Goal: Task Accomplishment & Management: Manage account settings

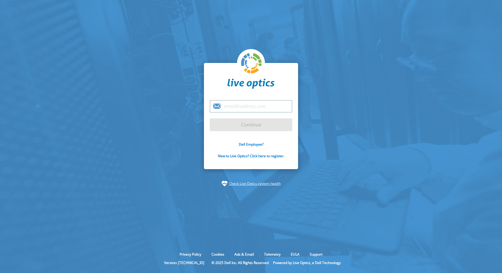
type input "[PERSON_NAME][EMAIL_ADDRESS][PERSON_NAME][DOMAIN_NAME]"
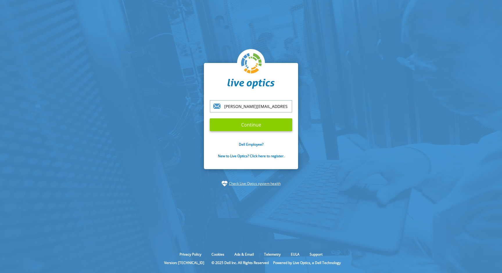
click at [234, 126] on input "Continue" at bounding box center [251, 124] width 82 height 13
click at [247, 124] on input "Continue" at bounding box center [251, 124] width 82 height 13
click at [237, 113] on form "[PERSON_NAME][EMAIL_ADDRESS][PERSON_NAME][DOMAIN_NAME] Continue Dell Employee? …" at bounding box center [251, 132] width 82 height 65
click at [240, 109] on input "[PERSON_NAME][EMAIL_ADDRESS][PERSON_NAME][DOMAIN_NAME]" at bounding box center [251, 106] width 82 height 12
click at [255, 126] on input "Continue" at bounding box center [251, 124] width 82 height 13
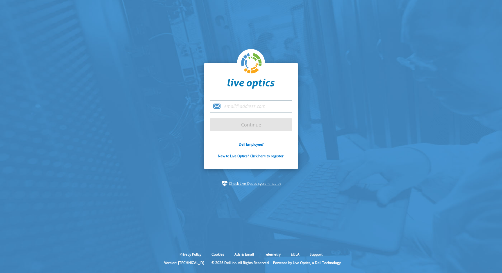
type input "[PERSON_NAME][EMAIL_ADDRESS][PERSON_NAME][DOMAIN_NAME]"
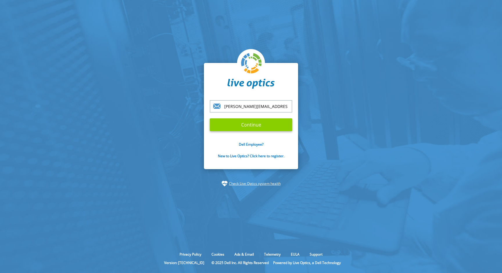
click at [255, 127] on input "Continue" at bounding box center [251, 124] width 82 height 13
click at [240, 124] on input "Continue" at bounding box center [251, 124] width 82 height 13
click at [274, 68] on div at bounding box center [251, 70] width 82 height 42
click at [258, 119] on input "Continue" at bounding box center [251, 124] width 82 height 13
click at [258, 124] on input "Continue" at bounding box center [251, 124] width 82 height 13
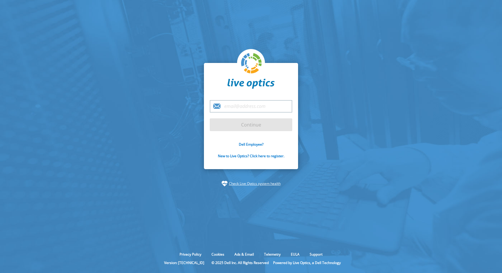
type input "[PERSON_NAME][EMAIL_ADDRESS][PERSON_NAME][DOMAIN_NAME]"
